Goal: Task Accomplishment & Management: Use online tool/utility

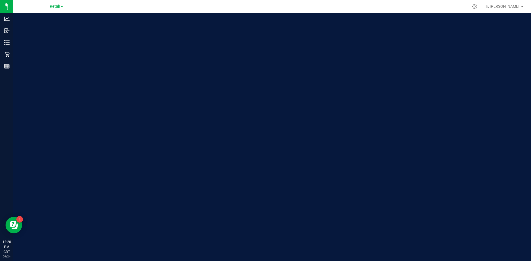
click at [57, 6] on span "Retail" at bounding box center [55, 6] width 11 height 5
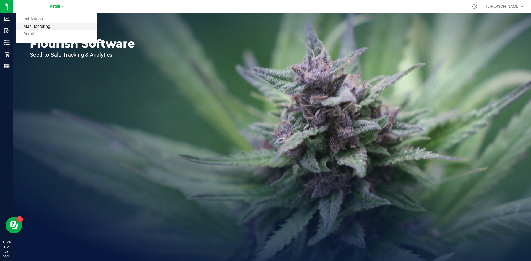
click at [62, 26] on link "Manufacturing" at bounding box center [56, 26] width 81 height 7
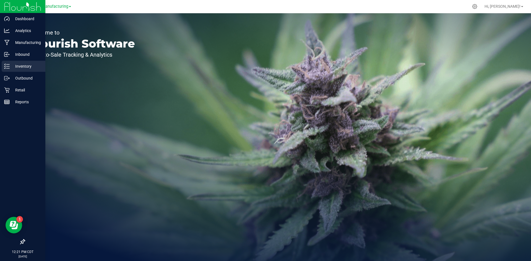
click at [8, 66] on icon at bounding box center [7, 67] width 6 height 6
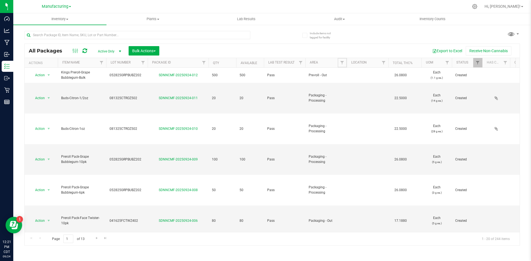
click at [343, 62] on span "Filter" at bounding box center [342, 63] width 4 height 4
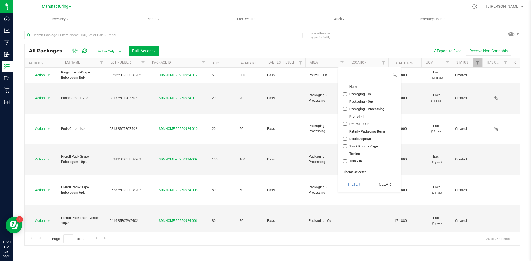
scroll to position [154, 0]
click at [371, 96] on span "Packaging - Out" at bounding box center [361, 96] width 24 height 3
click at [347, 96] on input "Packaging - Out" at bounding box center [345, 97] width 4 height 4
checkbox input "true"
click at [372, 103] on span "Packaging - Processing" at bounding box center [366, 103] width 35 height 3
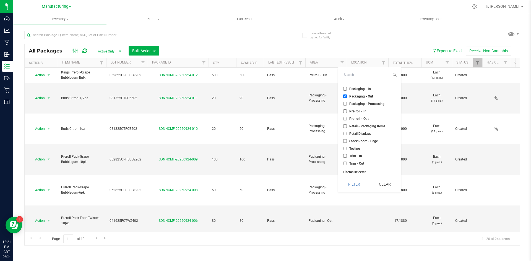
click at [347, 103] on input "Packaging - Processing" at bounding box center [345, 104] width 4 height 4
checkbox input "true"
click at [359, 184] on button "Filter" at bounding box center [354, 184] width 27 height 12
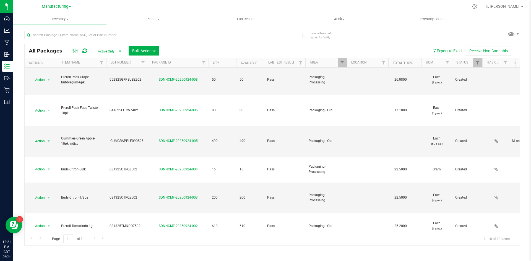
scroll to position [98, 0]
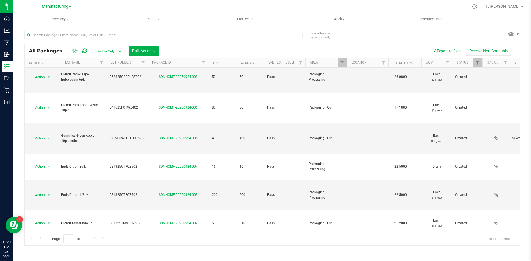
click at [337, 62] on th "Area" at bounding box center [325, 63] width 41 height 10
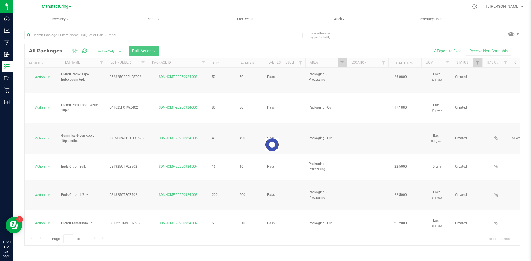
checkbox input "true"
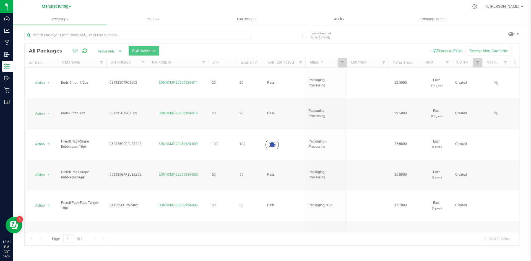
checkbox input "true"
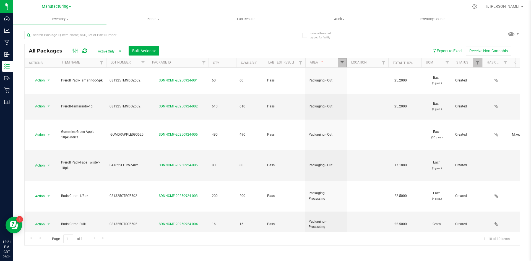
click at [342, 62] on span "Filter" at bounding box center [342, 63] width 4 height 4
click at [350, 50] on div "Export to Excel Receive Non-Cannabis" at bounding box center [340, 50] width 352 height 9
click at [341, 62] on span "Filter" at bounding box center [342, 63] width 4 height 4
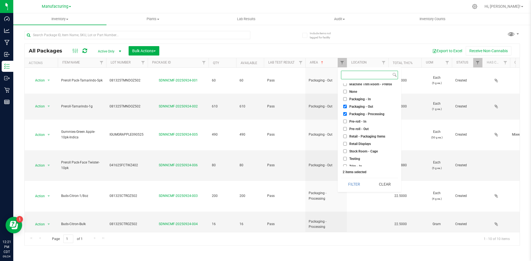
scroll to position [154, 0]
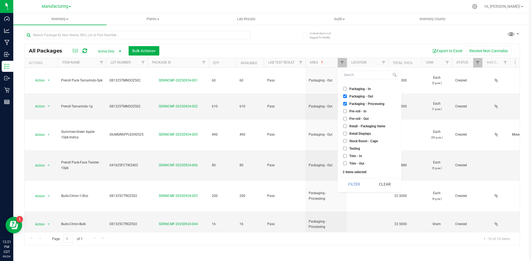
click at [367, 43] on div "All Packages Active Only Active Only Lab Samples Locked All Bulk Actions Add to…" at bounding box center [272, 136] width 496 height 220
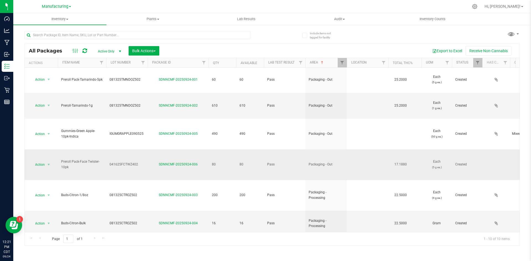
scroll to position [0, 0]
drag, startPoint x: 408, startPoint y: 89, endPoint x: 393, endPoint y: 90, distance: 14.7
click at [393, 103] on span "25.2000" at bounding box center [401, 107] width 18 height 8
copy span "25.2000"
click at [373, 37] on div "All Packages Active Only Active Only Lab Samples Locked All Bulk Actions Add to…" at bounding box center [272, 136] width 496 height 220
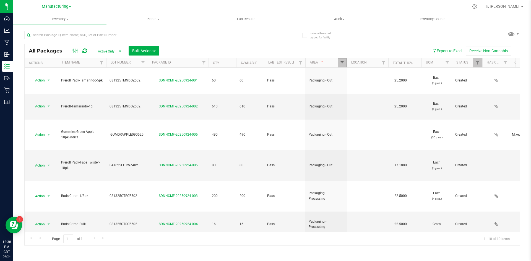
click at [343, 63] on span "Filter" at bounding box center [342, 63] width 4 height 4
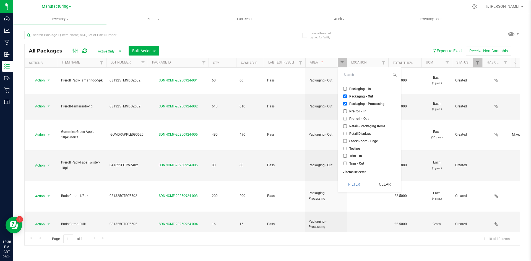
click at [351, 47] on div "Export to Excel Receive Non-Cannabis" at bounding box center [340, 50] width 352 height 9
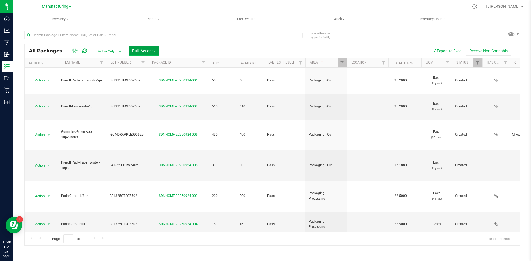
drag, startPoint x: 148, startPoint y: 51, endPoint x: 151, endPoint y: 51, distance: 3.1
click at [148, 51] on span "Bulk Actions" at bounding box center [144, 51] width 24 height 4
click at [157, 74] on span "Add to outbound order" at bounding box center [151, 73] width 38 height 4
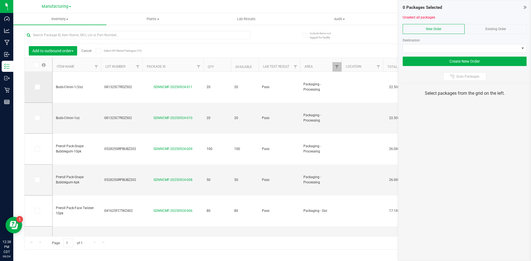
click at [38, 84] on td at bounding box center [39, 87] width 28 height 31
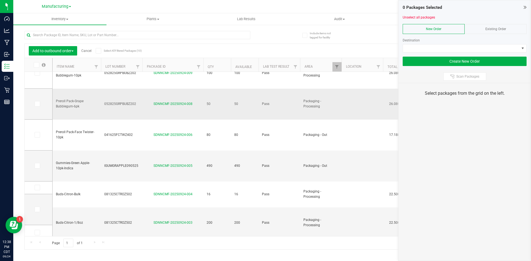
scroll to position [96, 0]
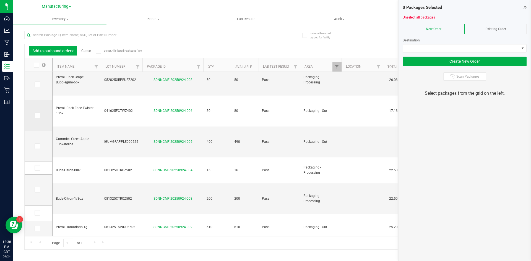
click at [39, 117] on span at bounding box center [38, 116] width 6 height 6
click at [0, 0] on input "checkbox" at bounding box center [0, 0] width 0 height 0
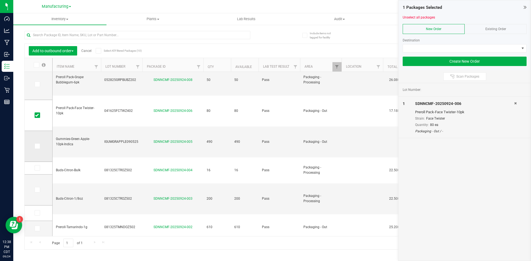
click at [37, 146] on icon at bounding box center [37, 146] width 4 height 0
click at [0, 0] on input "checkbox" at bounding box center [0, 0] width 0 height 0
click at [36, 213] on icon at bounding box center [37, 213] width 4 height 0
click at [0, 0] on input "checkbox" at bounding box center [0, 0] width 0 height 0
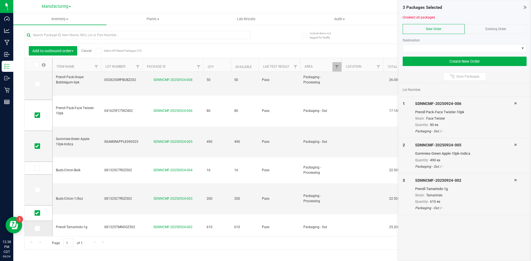
click at [39, 227] on span at bounding box center [38, 229] width 6 height 6
click at [0, 0] on input "checkbox" at bounding box center [0, 0] width 0 height 0
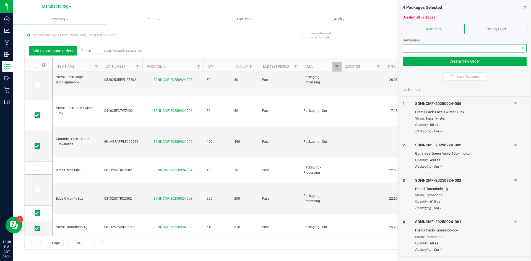
click at [461, 49] on span at bounding box center [461, 49] width 116 height 8
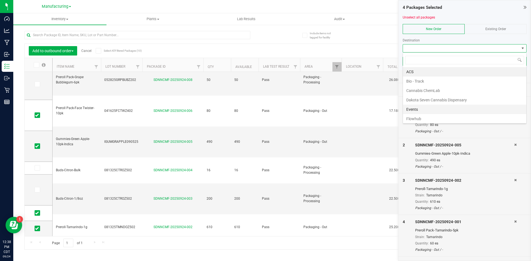
scroll to position [28, 0]
click at [458, 90] on li "Flowhub" at bounding box center [464, 91] width 123 height 9
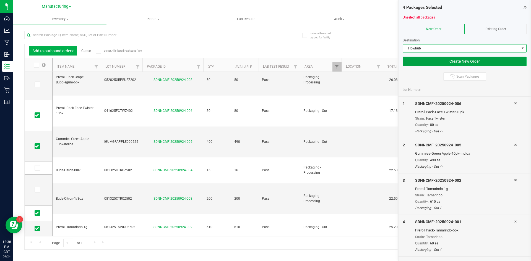
click at [448, 61] on button "Create New Order" at bounding box center [465, 61] width 124 height 9
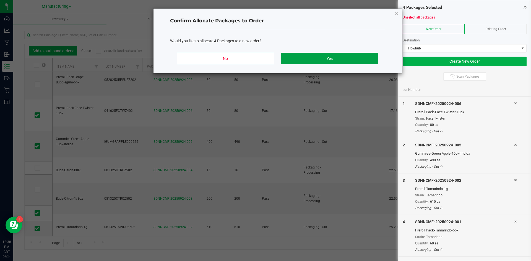
click at [351, 55] on button "Yes" at bounding box center [329, 59] width 97 height 12
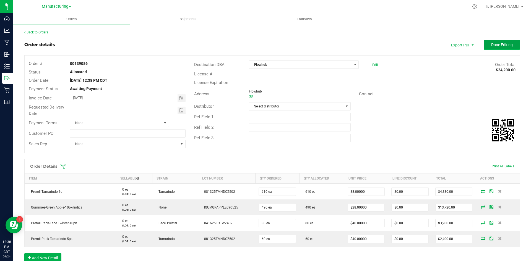
click at [486, 48] on button "Done Editing" at bounding box center [502, 45] width 36 height 10
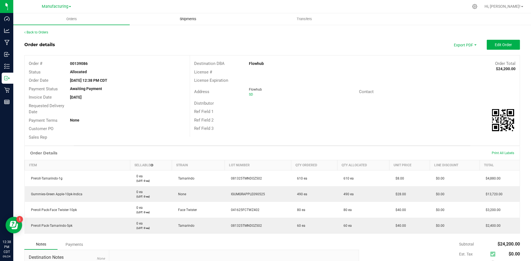
click at [185, 21] on span "Shipments" at bounding box center [188, 19] width 32 height 5
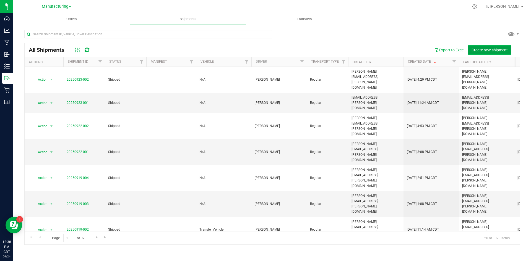
click at [496, 48] on span "Create new shipment" at bounding box center [490, 50] width 36 height 4
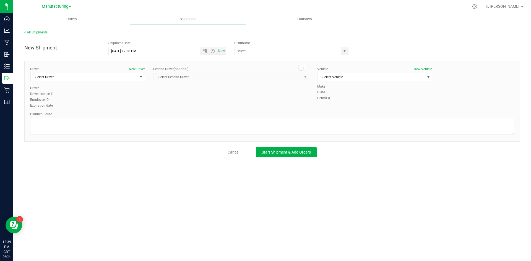
click at [64, 78] on span "Select Driver" at bounding box center [83, 77] width 107 height 8
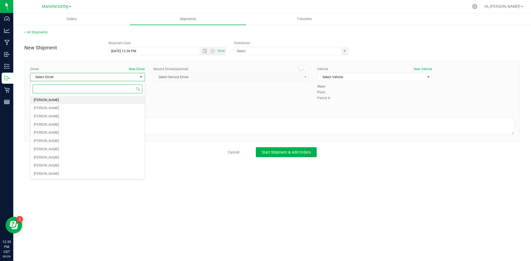
click at [67, 100] on li "[PERSON_NAME]" at bounding box center [87, 100] width 114 height 8
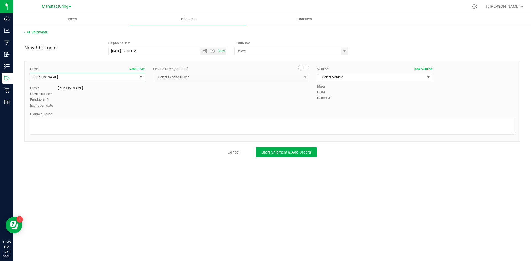
click at [349, 75] on span "Select Vehicle" at bounding box center [371, 77] width 107 height 8
click at [335, 82] on li "N/A" at bounding box center [375, 86] width 114 height 8
click at [326, 124] on textarea at bounding box center [272, 126] width 484 height 17
type textarea "Packaging to stockroom"
click at [308, 151] on span "Start Shipment & Add Orders" at bounding box center [286, 152] width 49 height 4
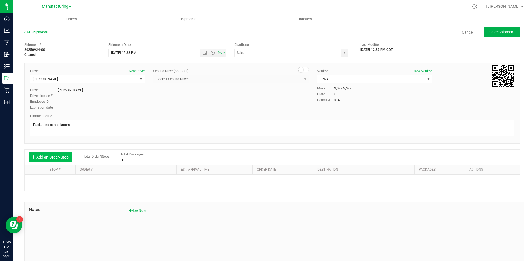
click at [58, 157] on button "Add an Order/Stop" at bounding box center [50, 157] width 43 height 9
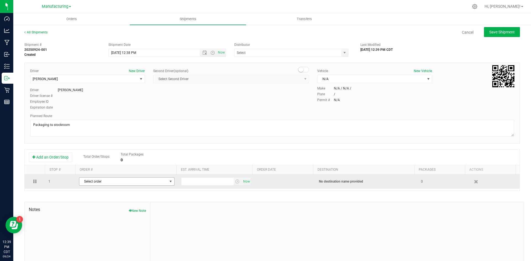
click at [122, 181] on span "Select order" at bounding box center [123, 182] width 88 height 8
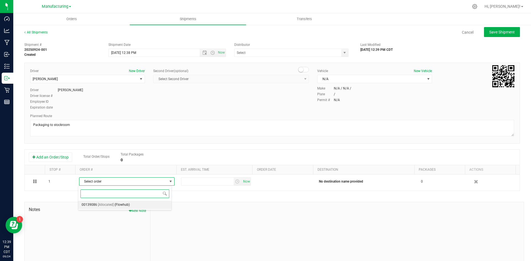
click at [131, 206] on li "00139086 [Allocated] (Flowhub)" at bounding box center [124, 205] width 93 height 8
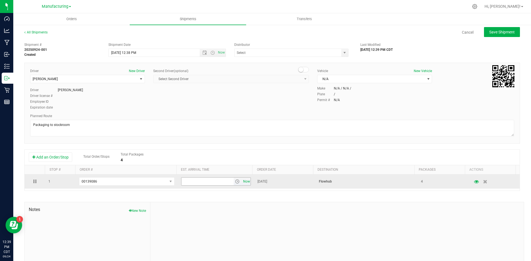
click at [242, 181] on span "Now" at bounding box center [246, 182] width 9 height 8
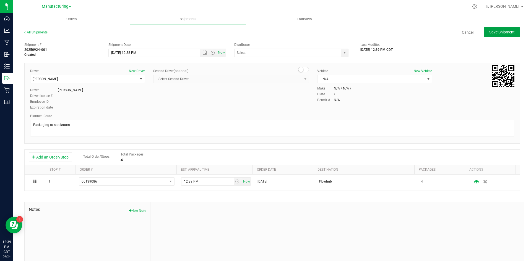
click at [512, 33] on button "Save Shipment" at bounding box center [502, 32] width 36 height 10
type input "[DATE] 5:38 PM"
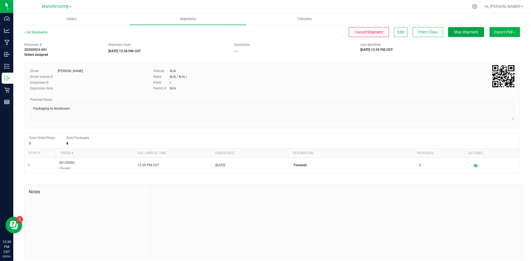
click at [456, 33] on span "Ship Shipment" at bounding box center [466, 32] width 25 height 4
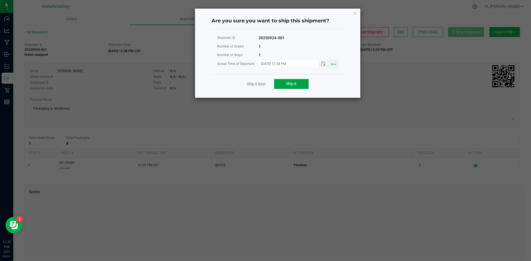
click at [302, 85] on button "Ship it" at bounding box center [291, 84] width 35 height 10
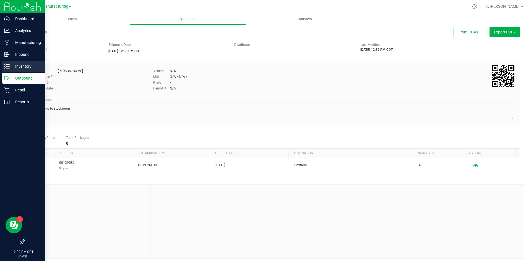
click at [6, 66] on icon at bounding box center [7, 67] width 6 height 6
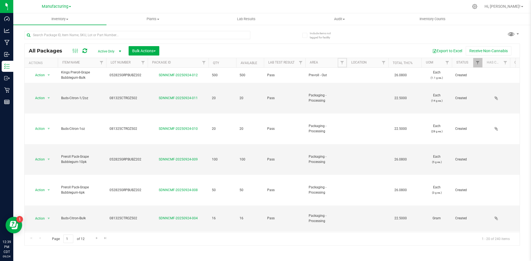
click at [343, 63] on span "Filter" at bounding box center [342, 63] width 4 height 4
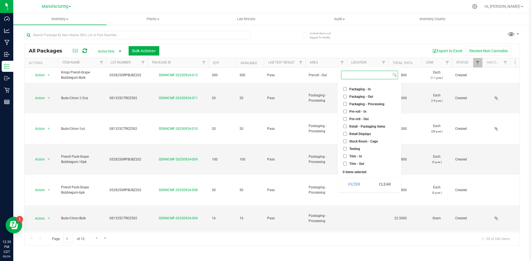
scroll to position [154, 0]
click at [367, 96] on span "Packaging - Out" at bounding box center [361, 96] width 24 height 3
click at [347, 96] on input "Packaging - Out" at bounding box center [345, 97] width 4 height 4
checkbox input "true"
click at [368, 103] on span "Packaging - Processing" at bounding box center [366, 103] width 35 height 3
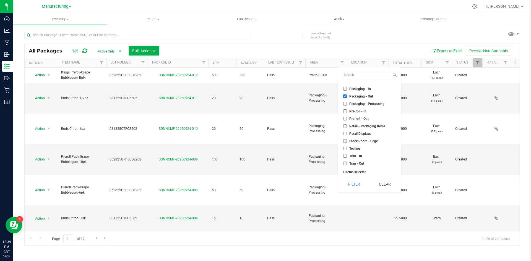
click at [347, 103] on input "Packaging - Processing" at bounding box center [345, 104] width 4 height 4
checkbox input "true"
click at [362, 186] on button "Filter" at bounding box center [354, 184] width 27 height 12
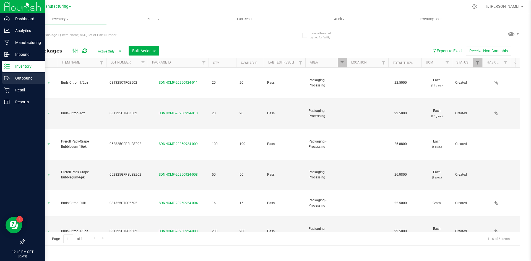
click at [14, 80] on p "Outbound" at bounding box center [26, 78] width 33 height 7
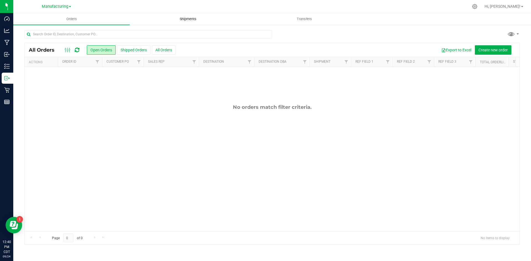
click at [186, 20] on span "Shipments" at bounding box center [188, 19] width 32 height 5
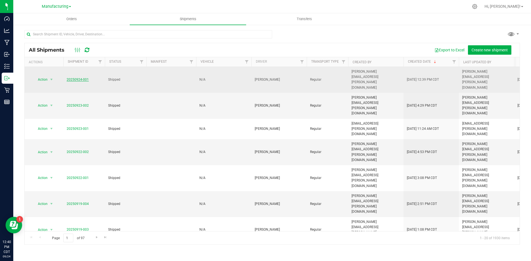
click at [81, 78] on link "20250924-001" at bounding box center [78, 80] width 22 height 4
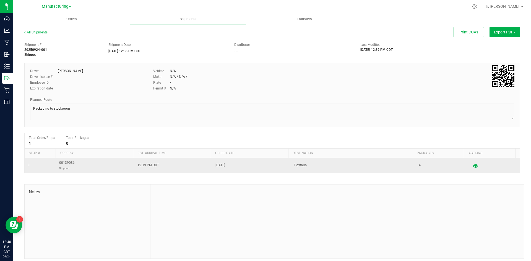
click at [473, 166] on icon "button" at bounding box center [475, 166] width 5 height 4
